Goal: Task Accomplishment & Management: Use online tool/utility

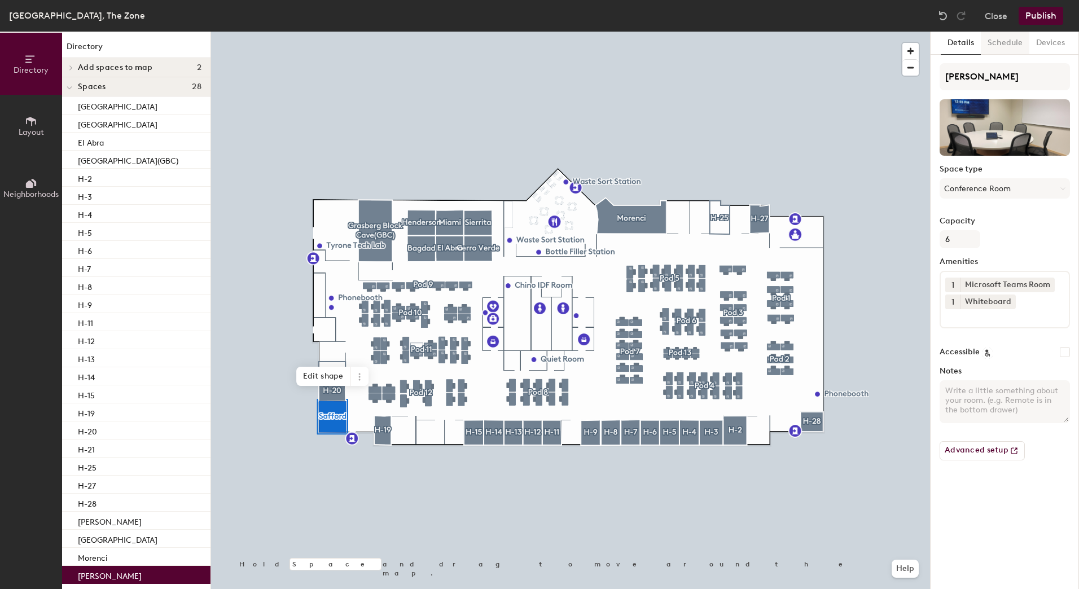
click at [1008, 38] on button "Schedule" at bounding box center [1005, 43] width 49 height 23
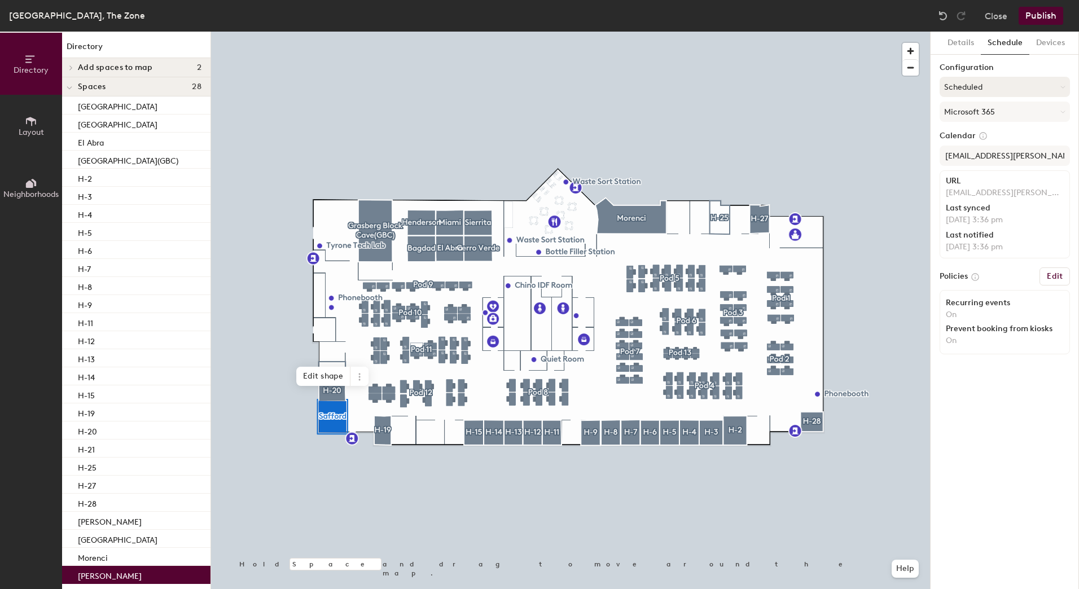
click at [1004, 86] on button "Scheduled" at bounding box center [1005, 87] width 130 height 20
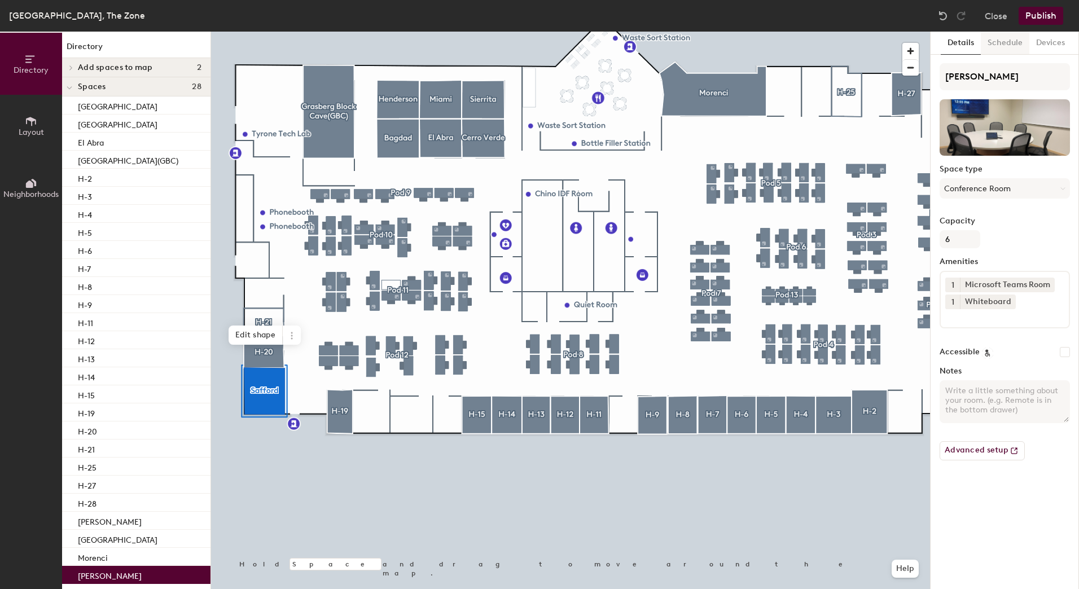
click at [1003, 40] on button "Schedule" at bounding box center [1005, 43] width 49 height 23
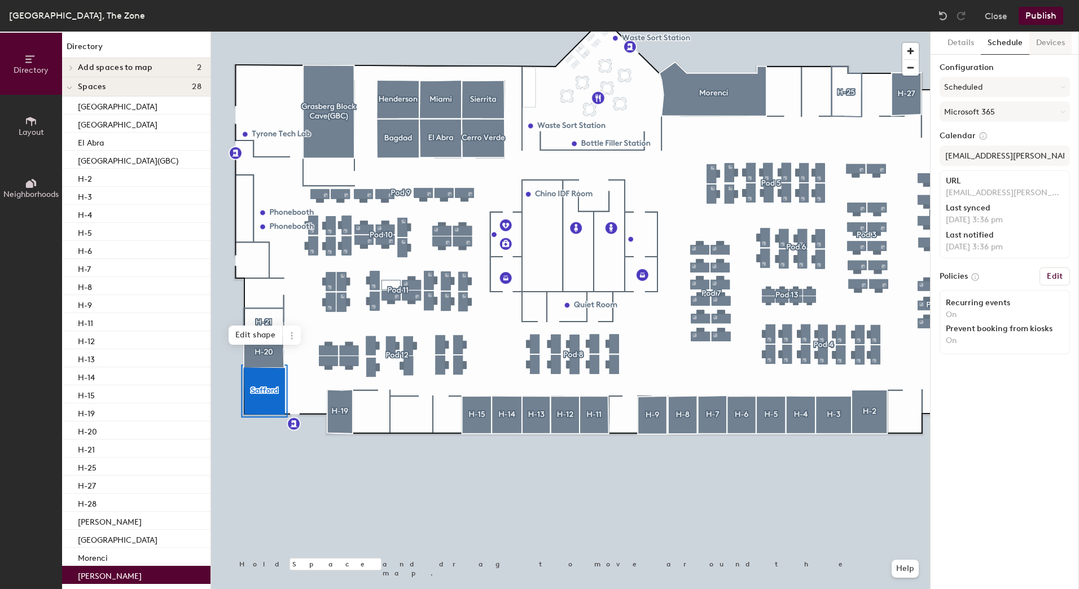
click at [1041, 46] on button "Devices" at bounding box center [1050, 43] width 42 height 23
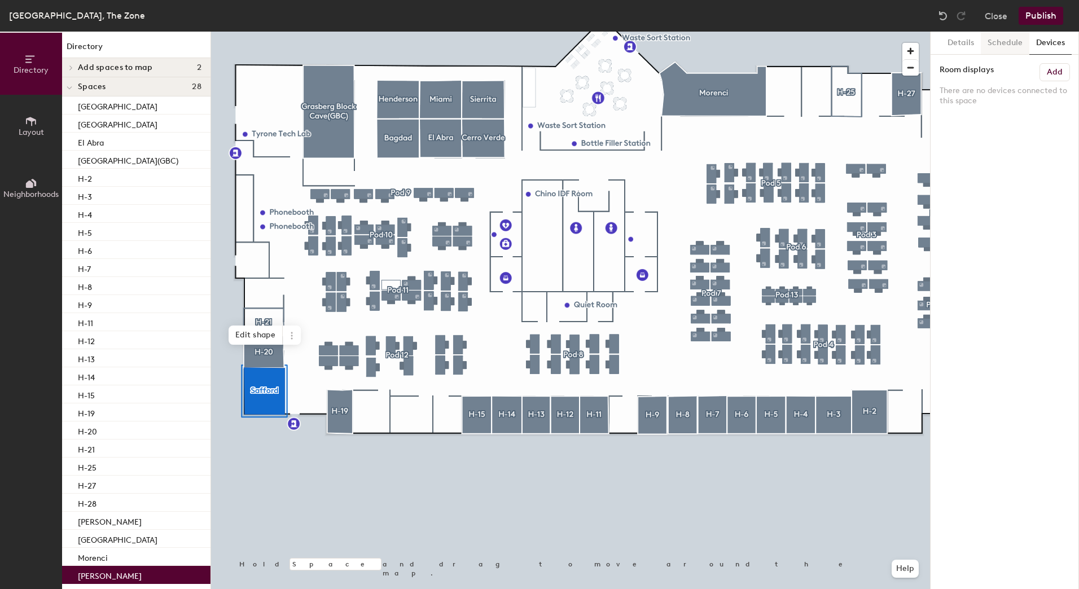
click at [998, 45] on button "Schedule" at bounding box center [1005, 43] width 49 height 23
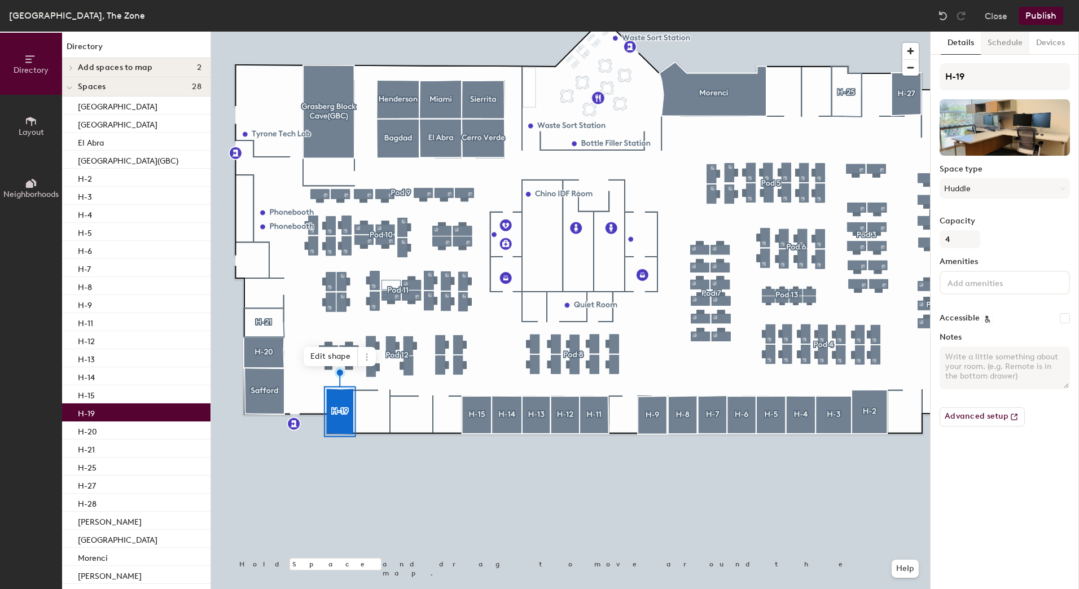
click at [998, 43] on button "Schedule" at bounding box center [1005, 43] width 49 height 23
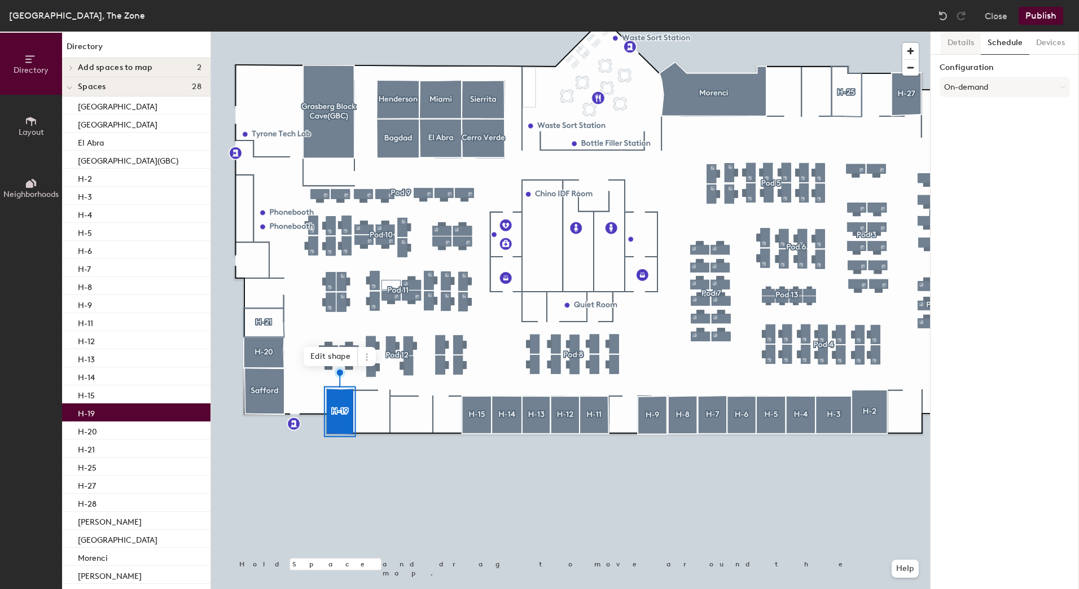
click at [964, 42] on button "Details" at bounding box center [961, 43] width 40 height 23
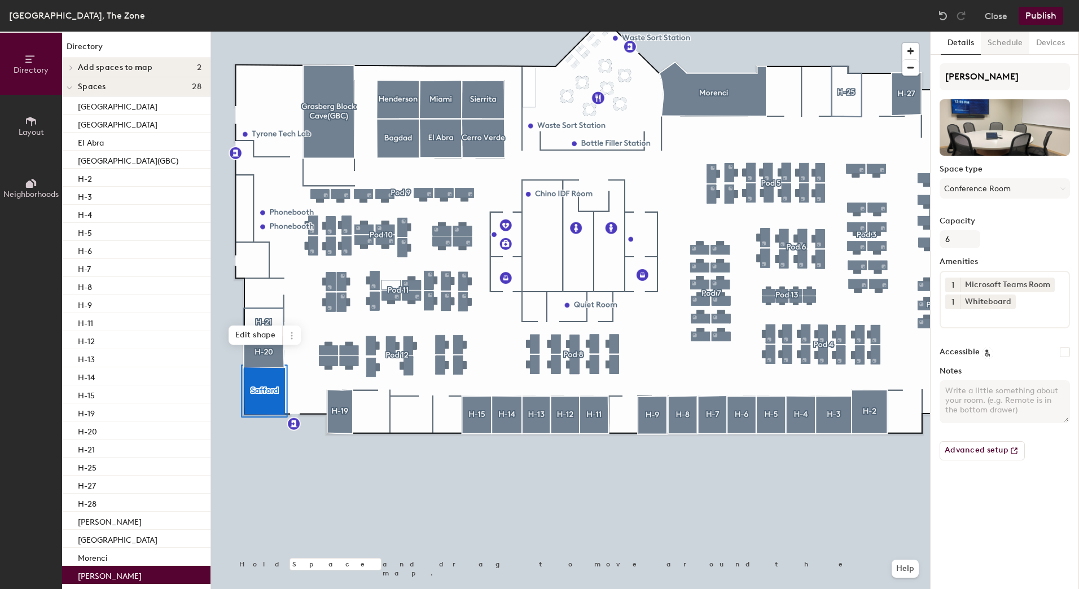
click at [1002, 43] on button "Schedule" at bounding box center [1005, 43] width 49 height 23
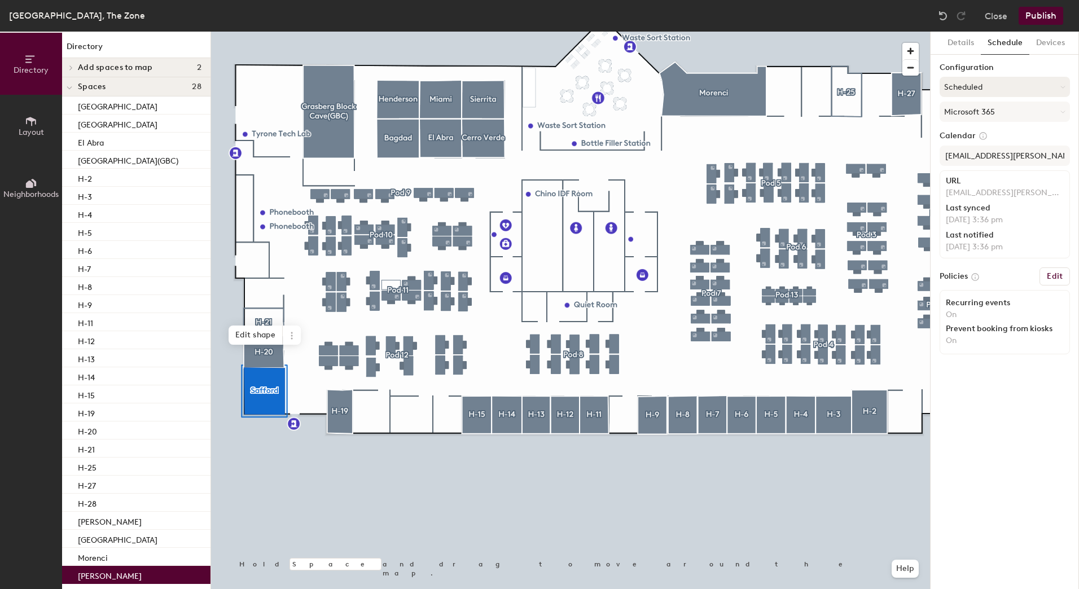
click at [983, 82] on button "Scheduled" at bounding box center [1005, 87] width 130 height 20
click at [980, 112] on div "On-demand" at bounding box center [1004, 115] width 129 height 17
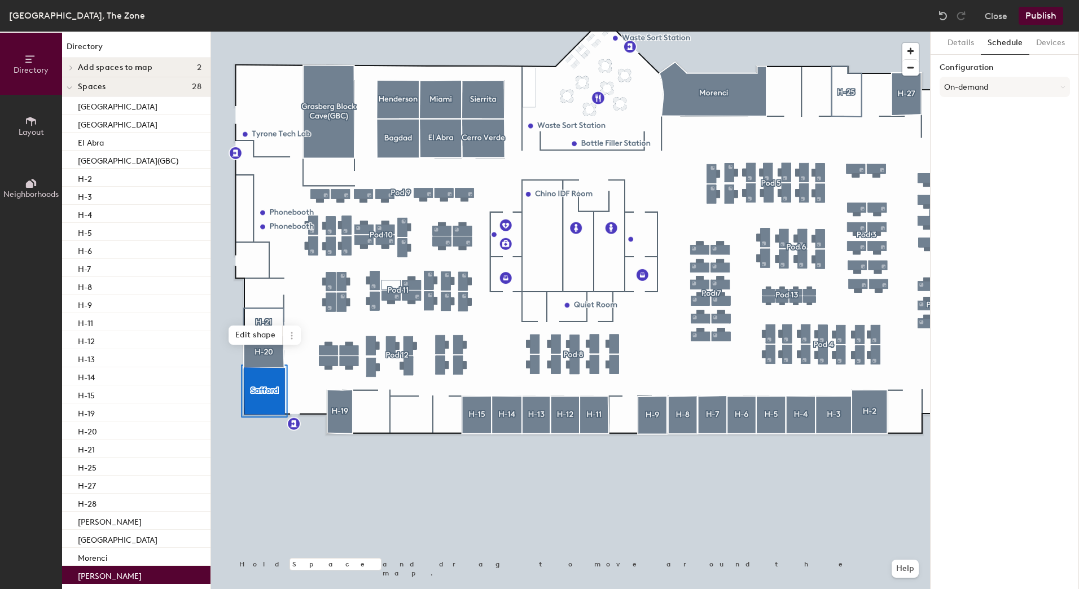
click at [1040, 12] on button "Publish" at bounding box center [1040, 16] width 45 height 18
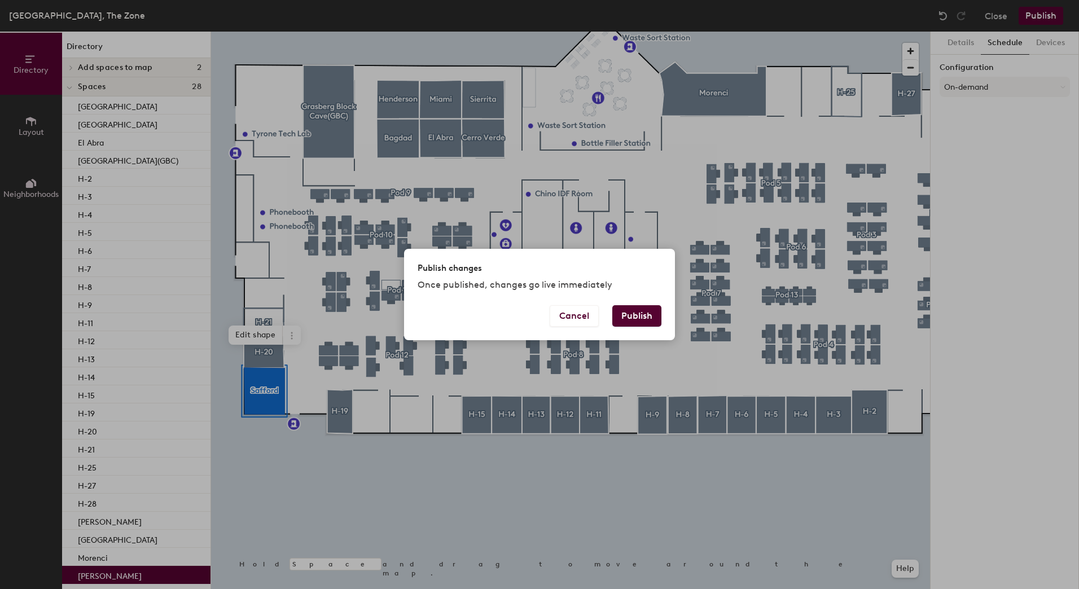
click at [646, 315] on button "Publish" at bounding box center [636, 315] width 49 height 21
